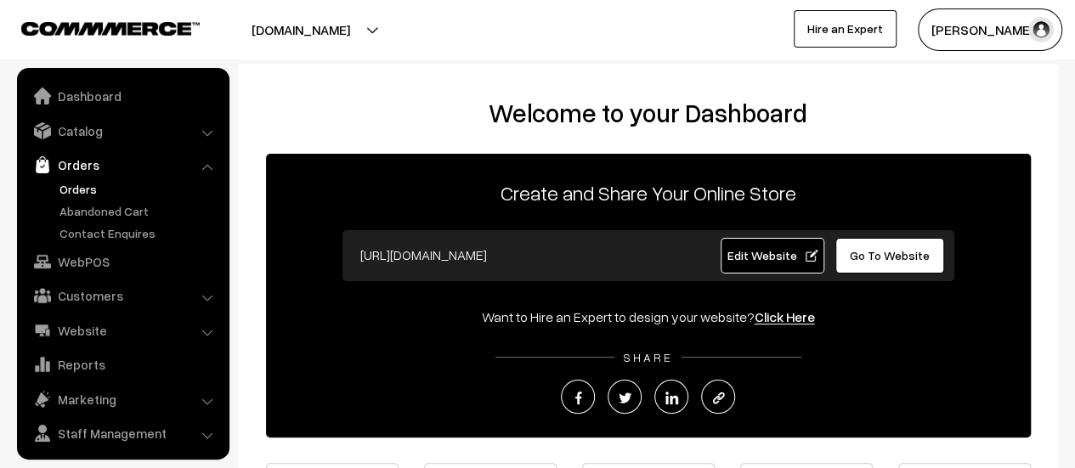
click at [71, 186] on link "Orders" at bounding box center [139, 189] width 168 height 18
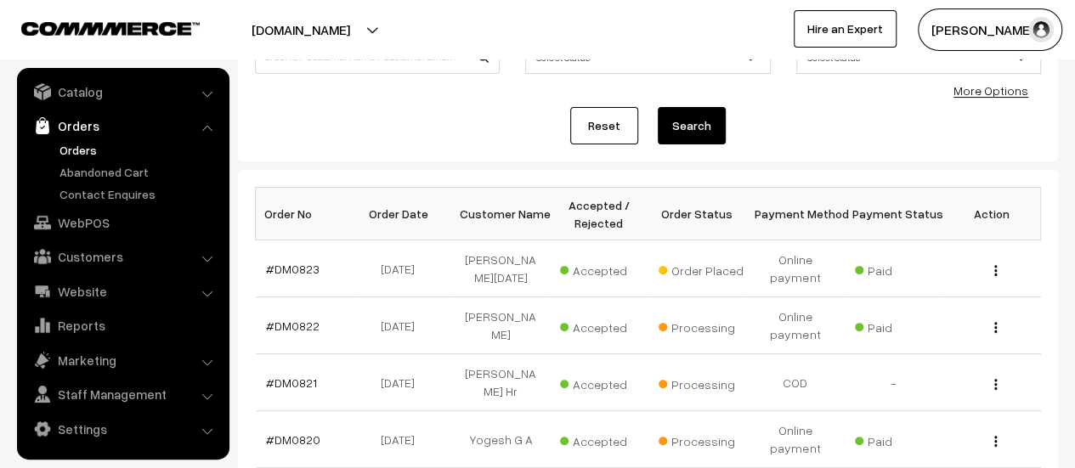
scroll to position [160, 0]
click at [287, 264] on link "#DM0823" at bounding box center [293, 268] width 54 height 14
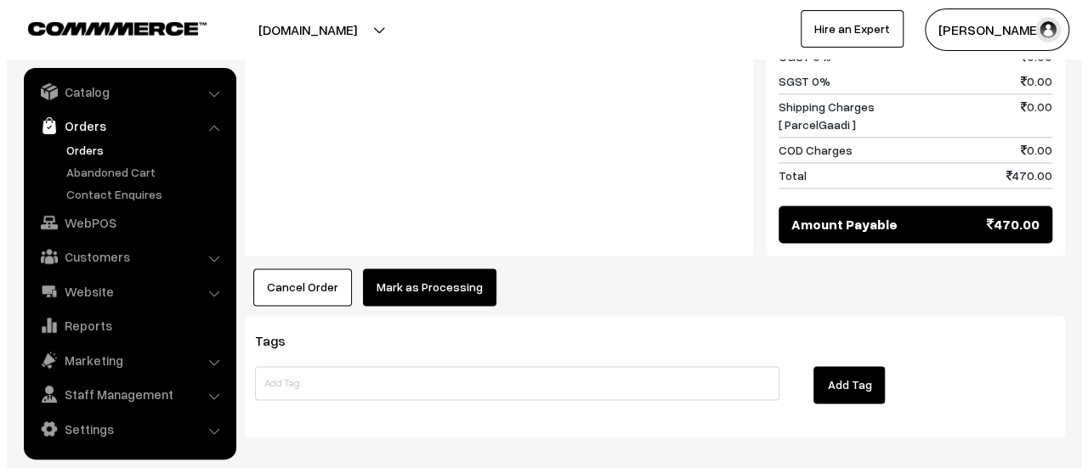
scroll to position [1163, 0]
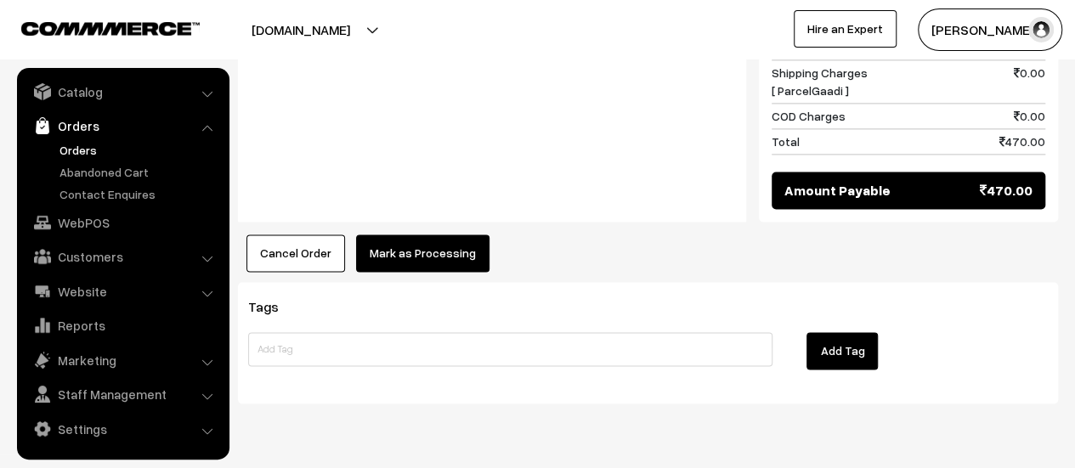
click at [403, 234] on button "Mark as Processing" at bounding box center [422, 252] width 133 height 37
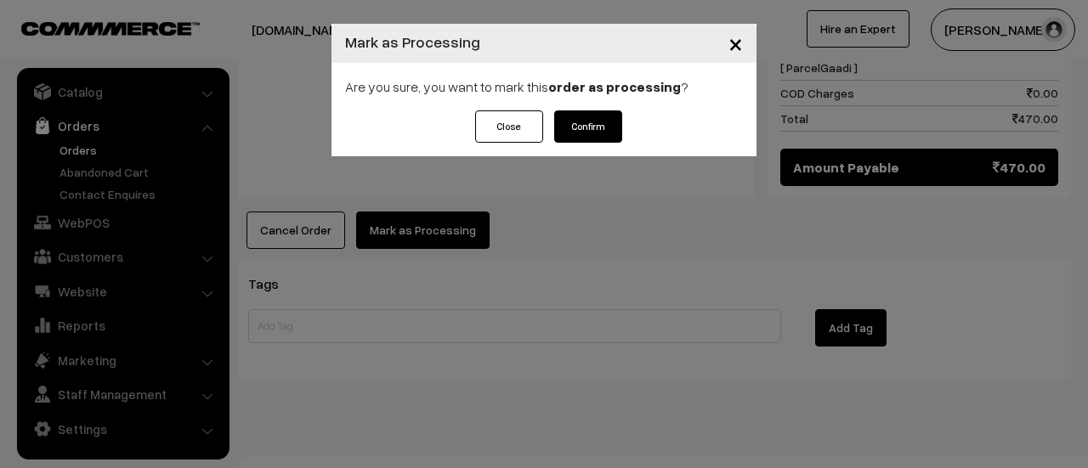
click at [602, 125] on button "Confirm" at bounding box center [588, 126] width 68 height 32
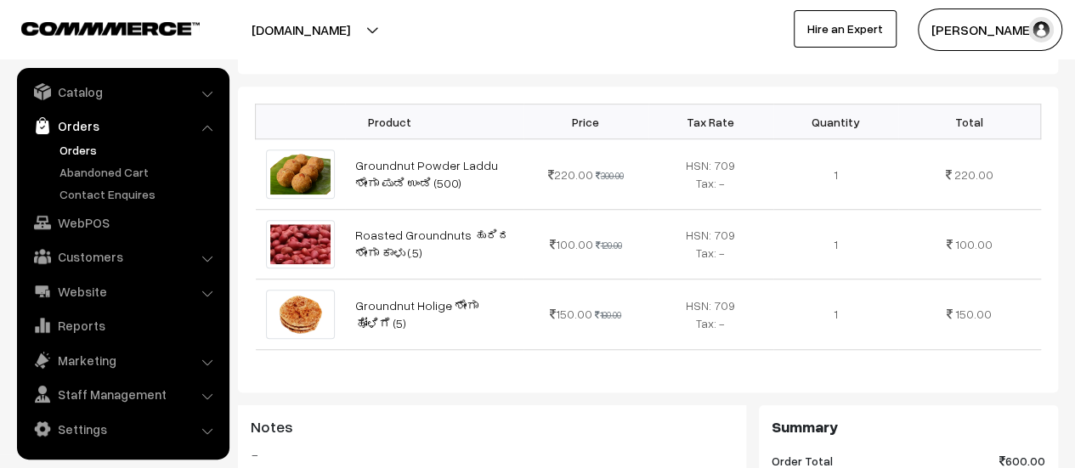
scroll to position [891, 0]
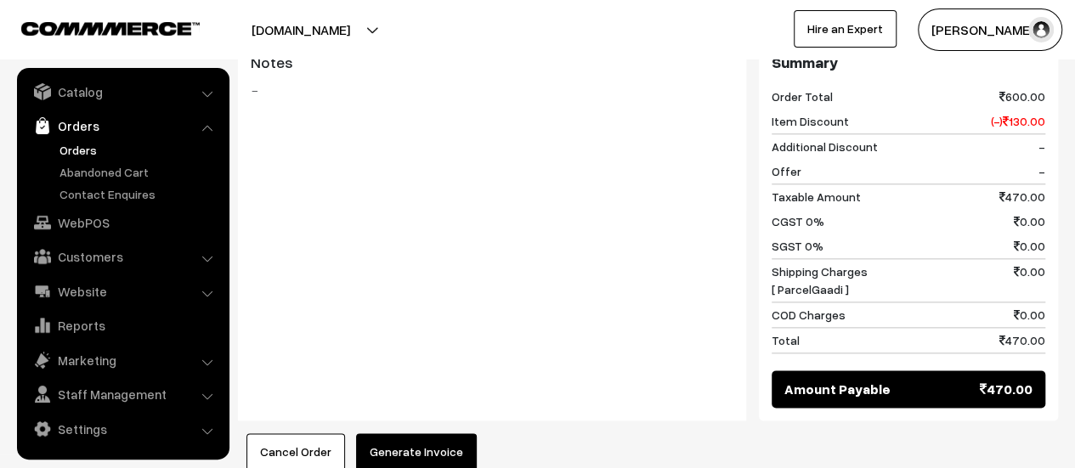
click at [405, 433] on button "Generate Invoice" at bounding box center [416, 451] width 121 height 37
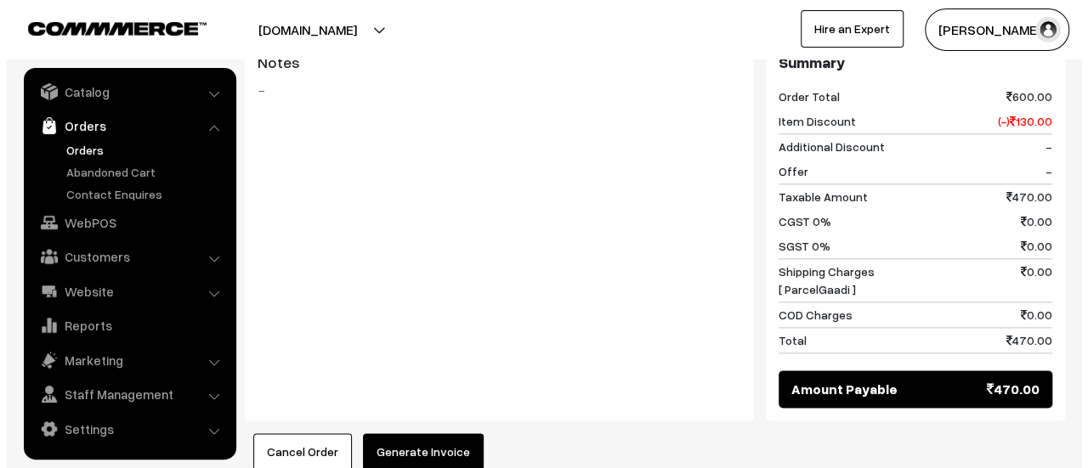
scroll to position [894, 0]
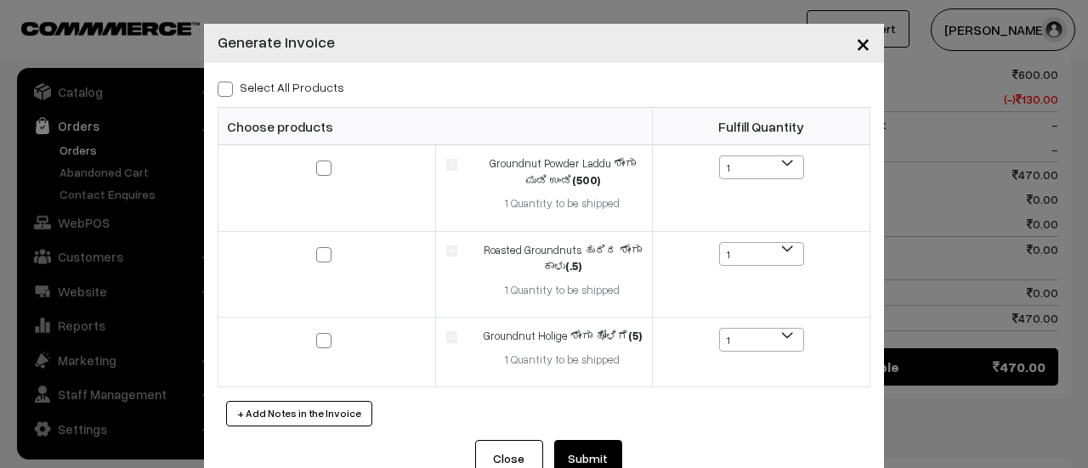
click at [218, 87] on span at bounding box center [225, 89] width 15 height 15
click at [218, 87] on input "Select All Products" at bounding box center [223, 86] width 11 height 11
checkbox input "true"
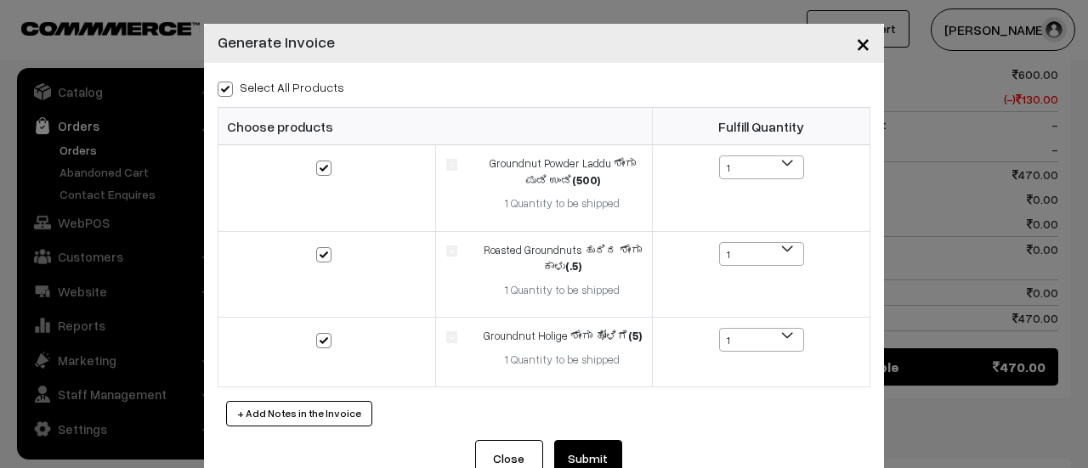
checkbox input "true"
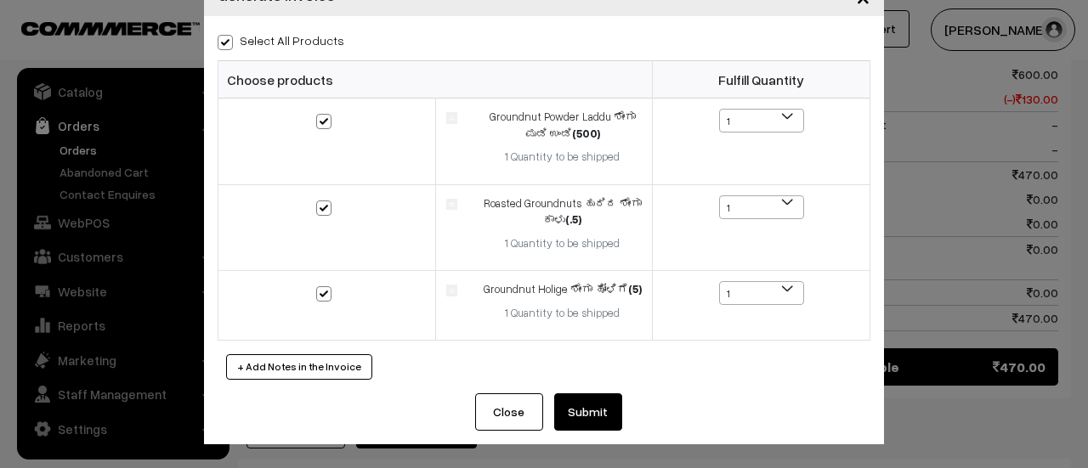
click at [580, 415] on button "Submit" at bounding box center [588, 411] width 68 height 37
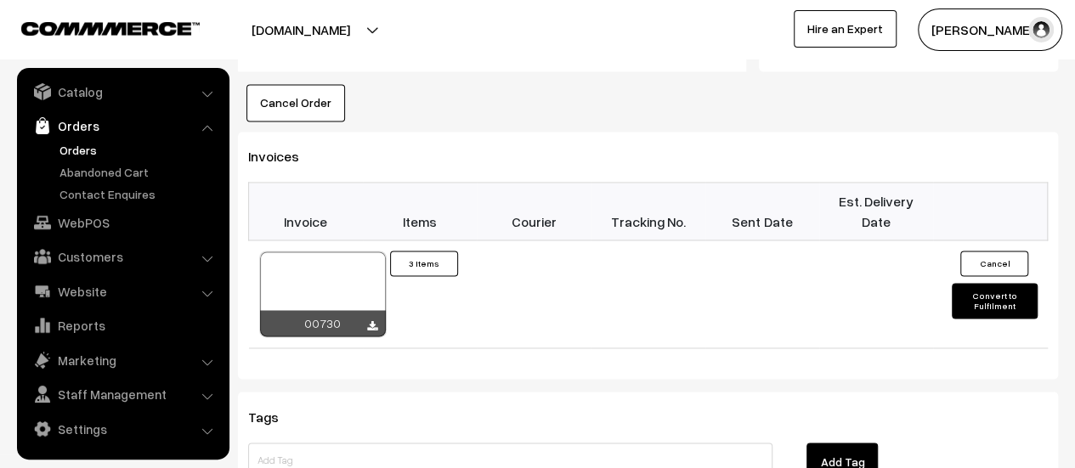
scroll to position [1242, 0]
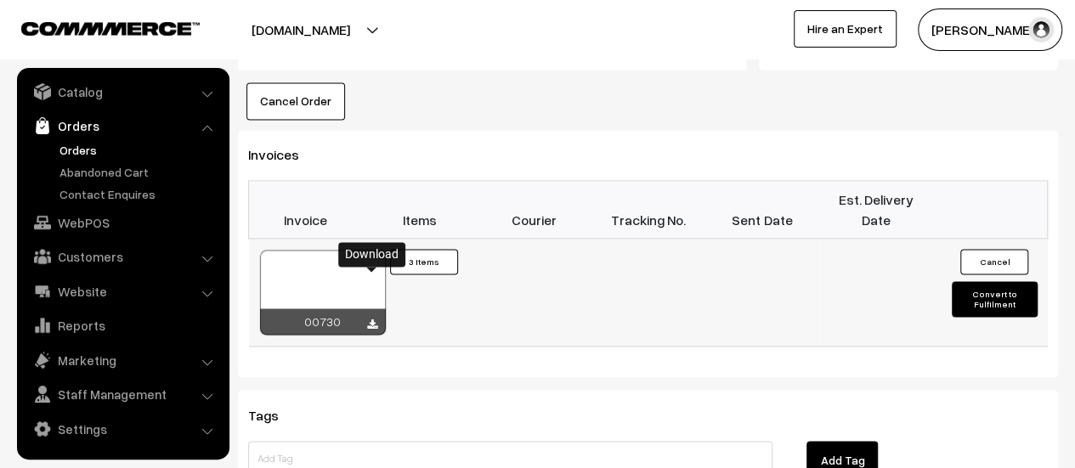
click at [372, 319] on icon at bounding box center [372, 324] width 10 height 11
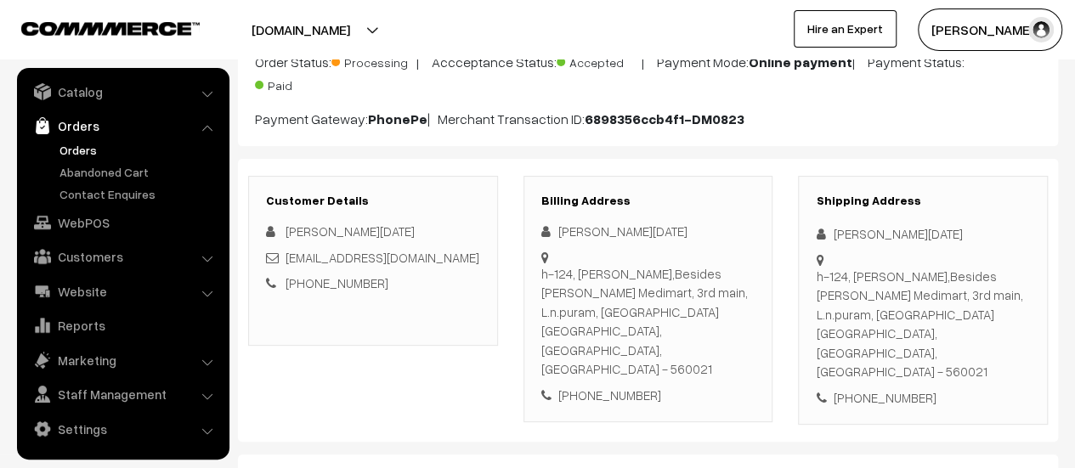
scroll to position [151, 0]
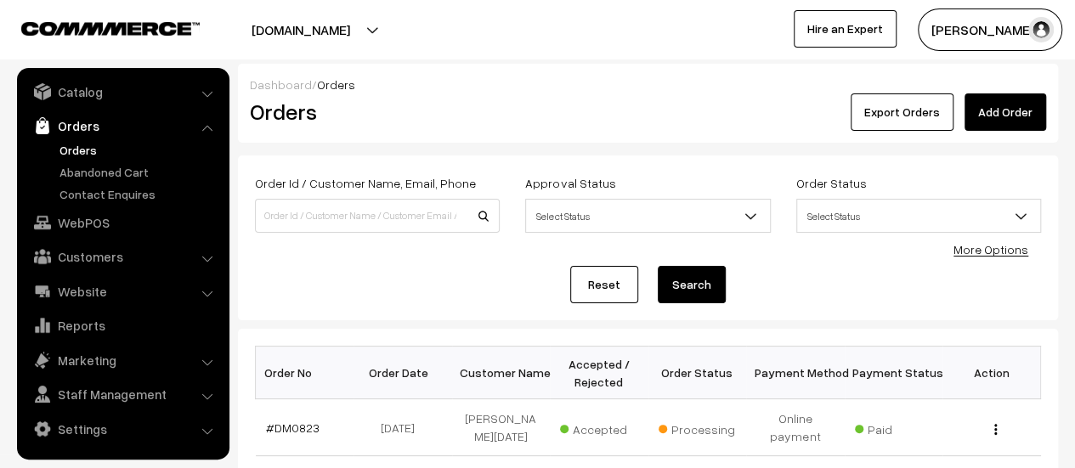
scroll to position [76, 0]
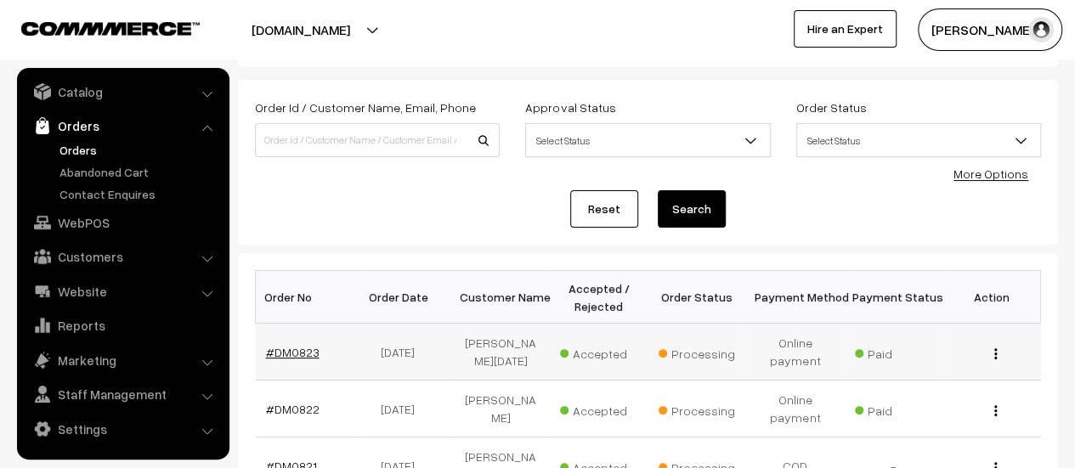
click at [291, 347] on link "#DM0823" at bounding box center [293, 352] width 54 height 14
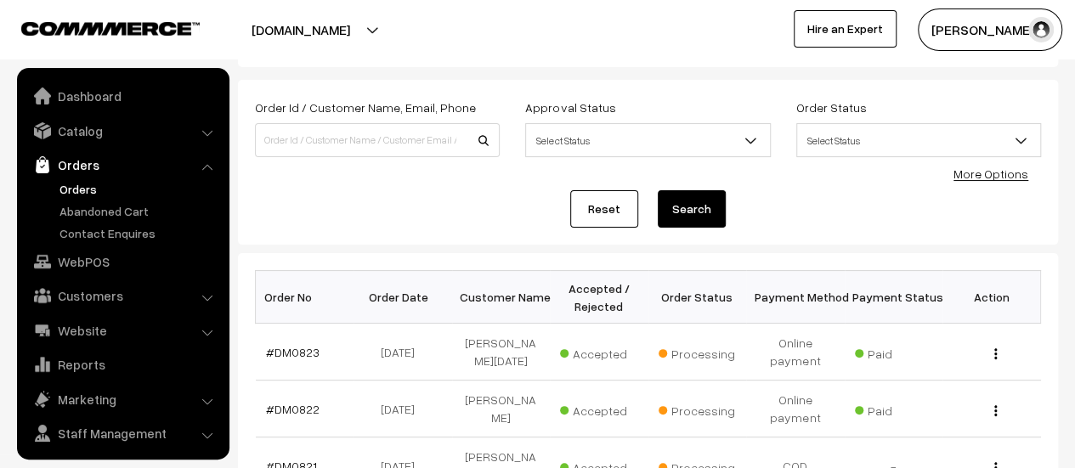
scroll to position [39, 0]
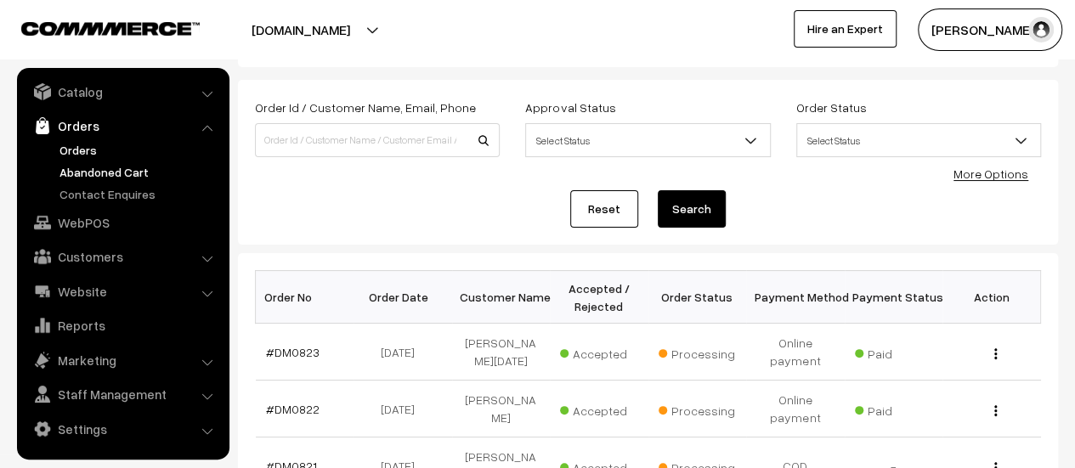
click at [118, 169] on link "Abandoned Cart" at bounding box center [139, 172] width 168 height 18
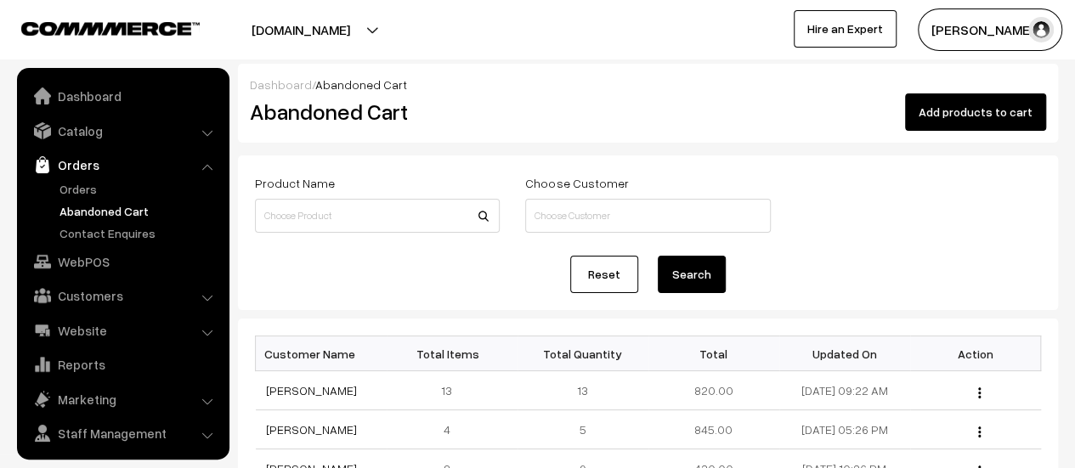
scroll to position [39, 0]
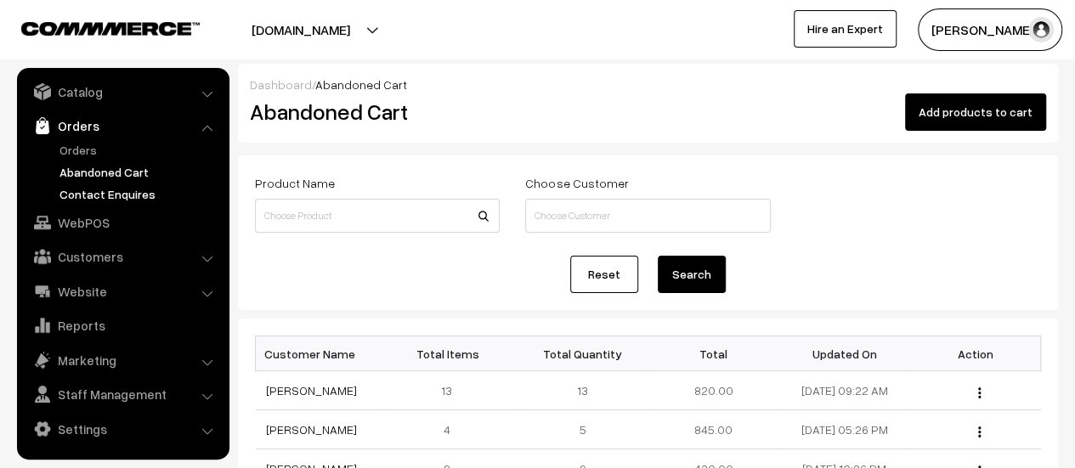
click at [127, 191] on link "Contact Enquires" at bounding box center [139, 194] width 168 height 18
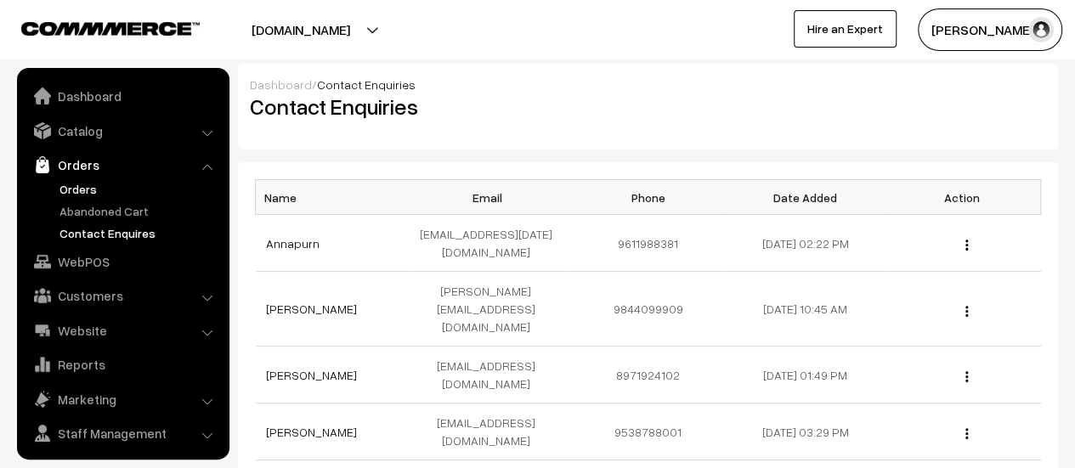
scroll to position [39, 0]
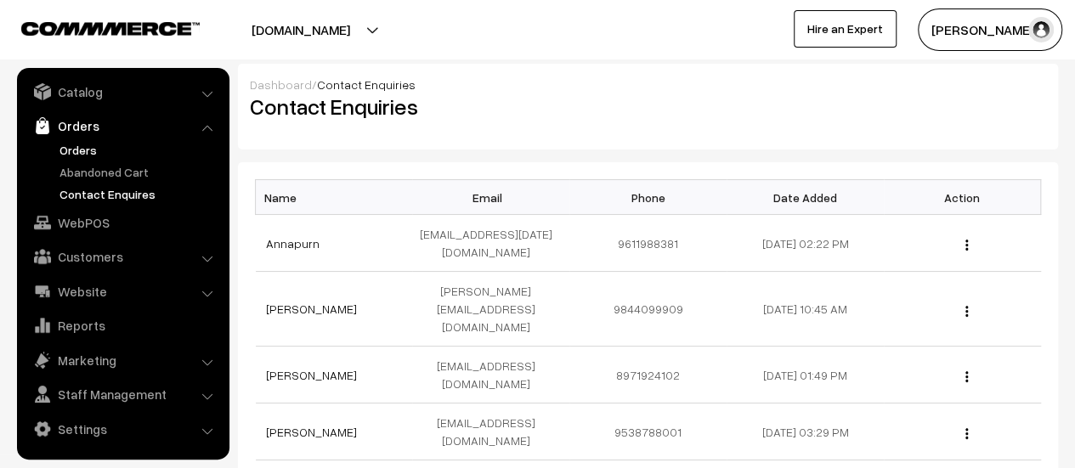
click at [75, 144] on link "Orders" at bounding box center [139, 150] width 168 height 18
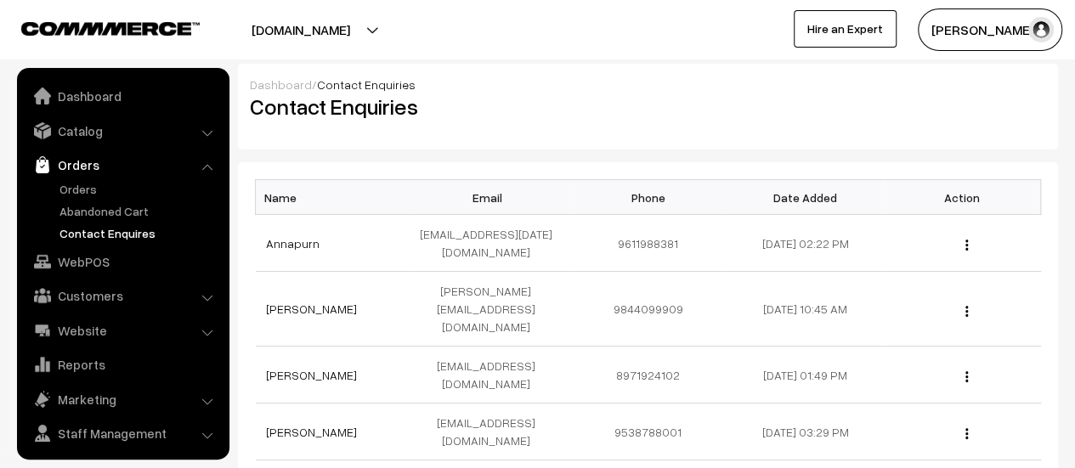
scroll to position [39, 0]
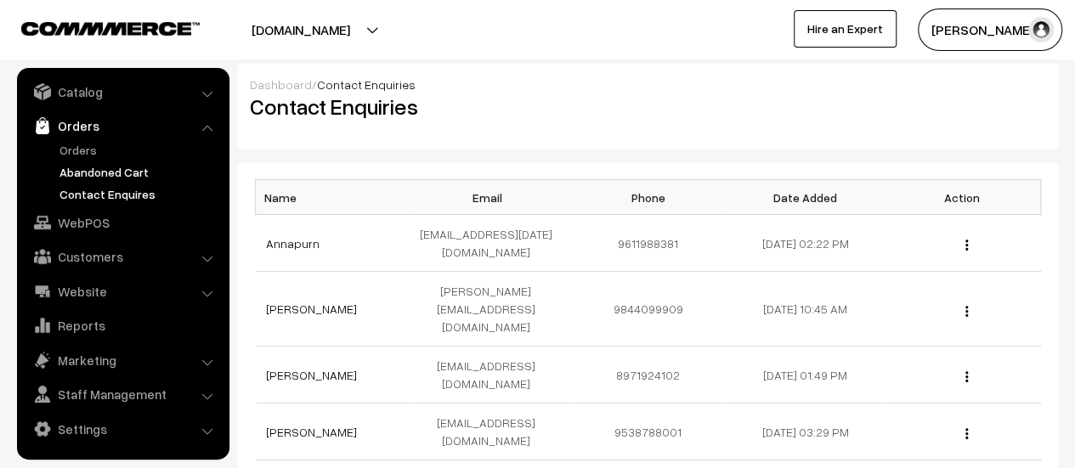
click at [85, 167] on link "Abandoned Cart" at bounding box center [139, 172] width 168 height 18
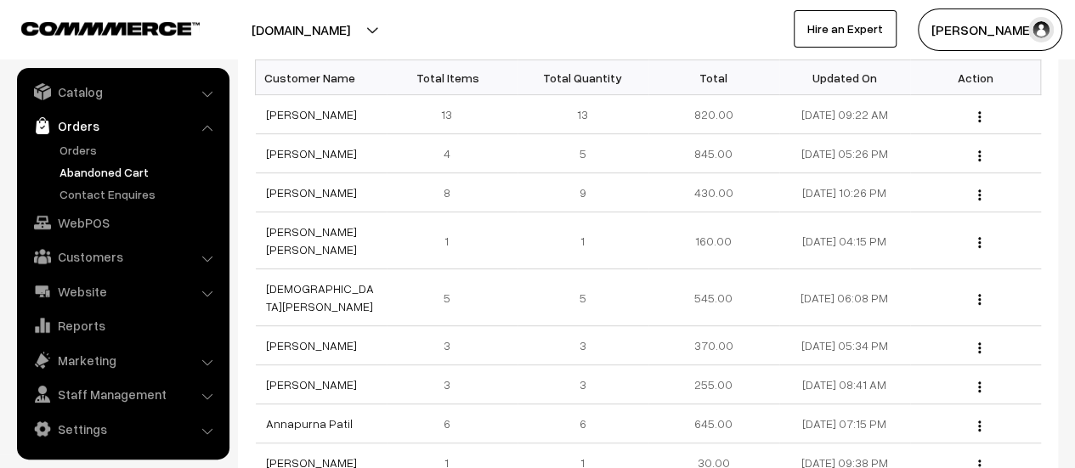
scroll to position [277, 0]
click at [68, 145] on link "Orders" at bounding box center [139, 150] width 168 height 18
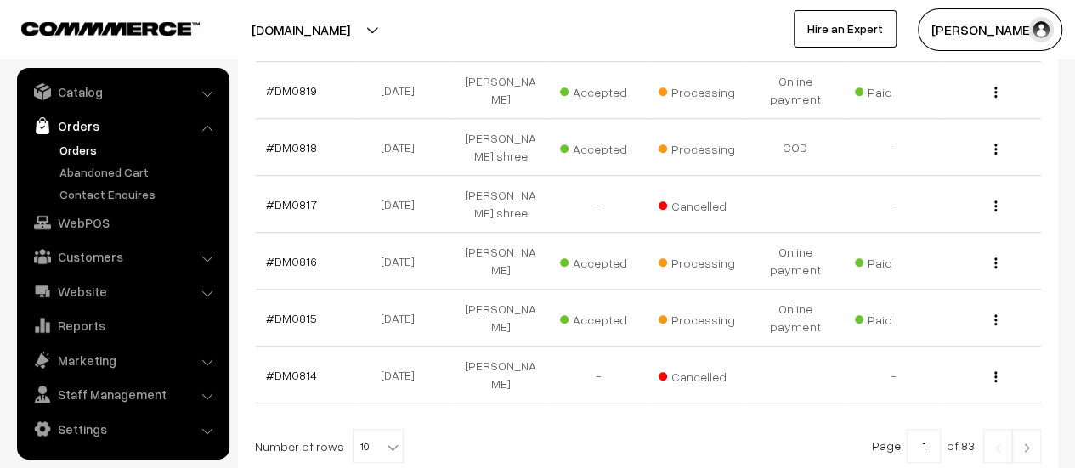
scroll to position [576, 0]
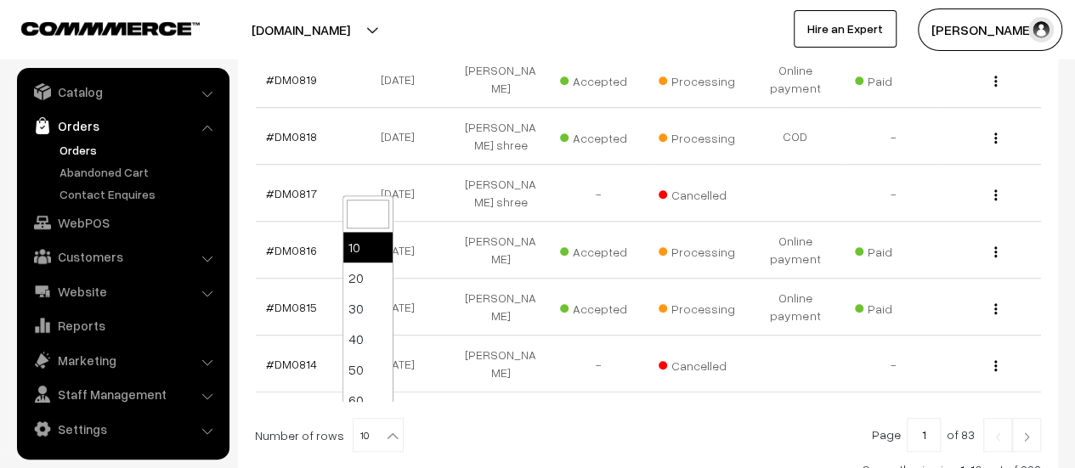
click at [384, 427] on b at bounding box center [392, 435] width 17 height 17
select select "20"
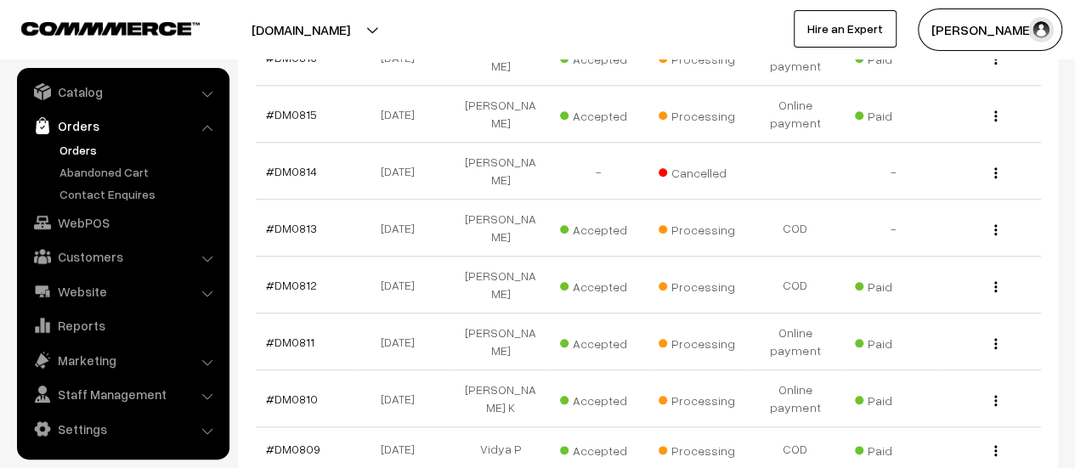
scroll to position [768, 0]
click at [284, 222] on link "#DM0813" at bounding box center [291, 229] width 51 height 14
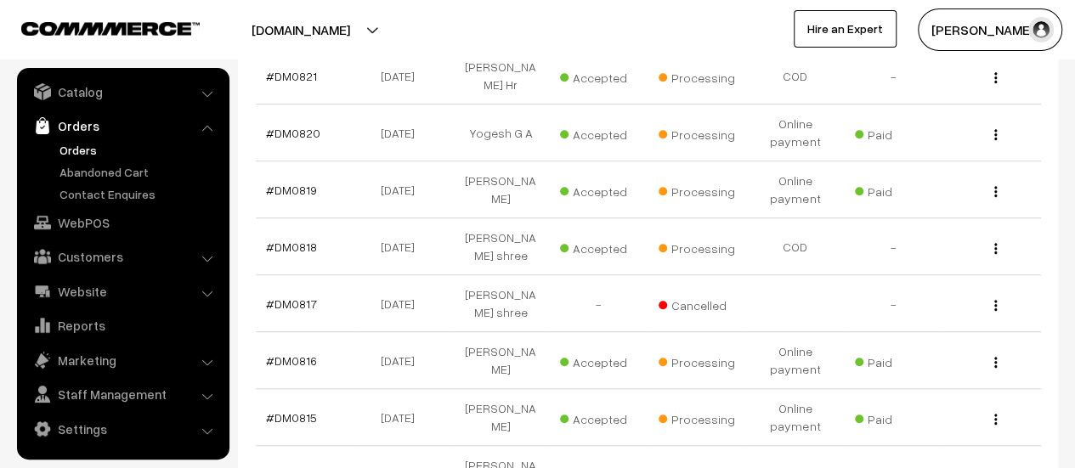
scroll to position [465, 0]
click at [297, 240] on link "#DM0818" at bounding box center [291, 247] width 51 height 14
